Goal: Find specific page/section: Find specific page/section

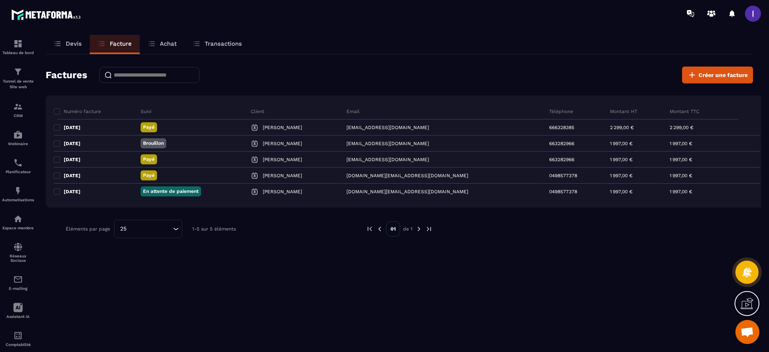
scroll to position [288, 0]
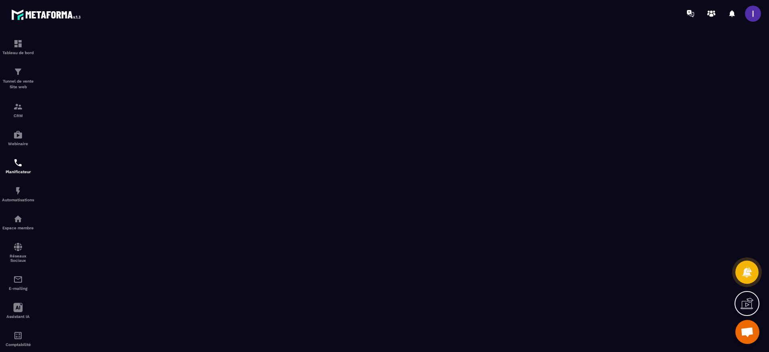
scroll to position [64, 0]
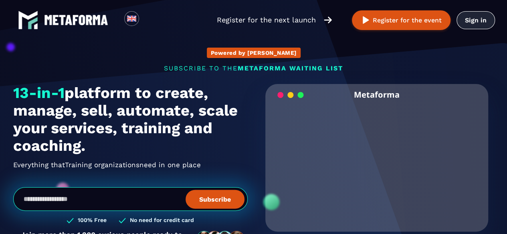
click at [487, 16] on link "Sign in" at bounding box center [475, 20] width 38 height 18
